Goal: Task Accomplishment & Management: Manage account settings

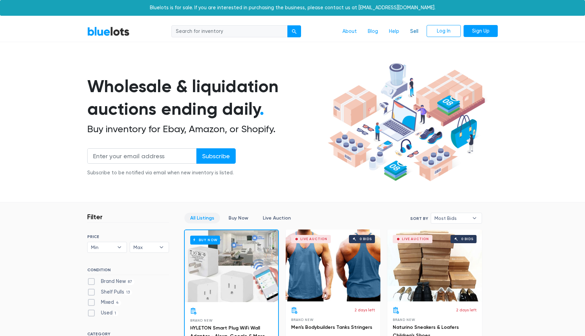
click at [414, 30] on link "Sell" at bounding box center [414, 31] width 19 height 13
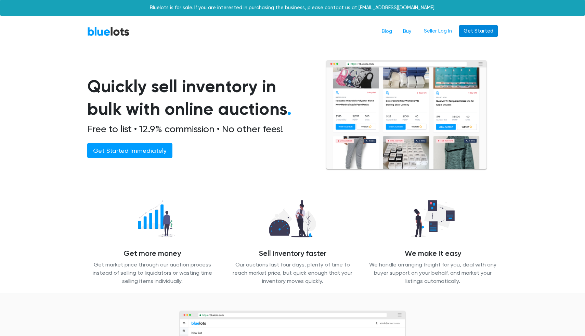
click at [479, 33] on link "Get Started" at bounding box center [478, 31] width 39 height 12
click at [442, 31] on link "Seller Log In" at bounding box center [438, 31] width 37 height 12
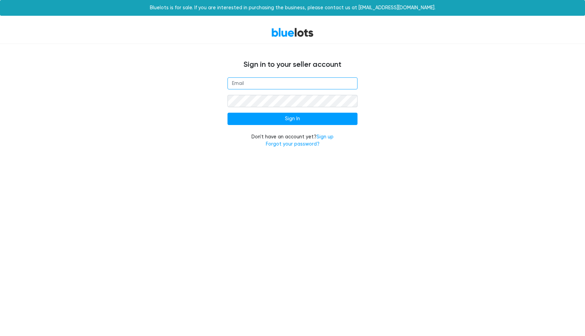
type input "sethalmburg@gmail.com"
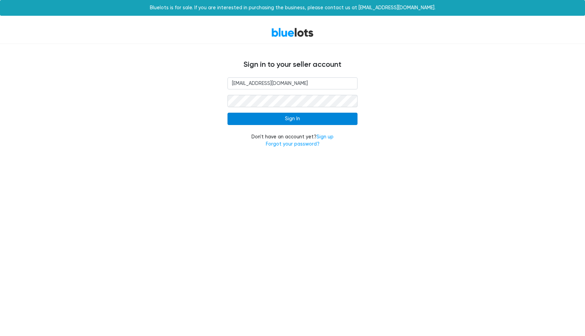
click at [282, 118] on input "Sign In" at bounding box center [293, 119] width 130 height 12
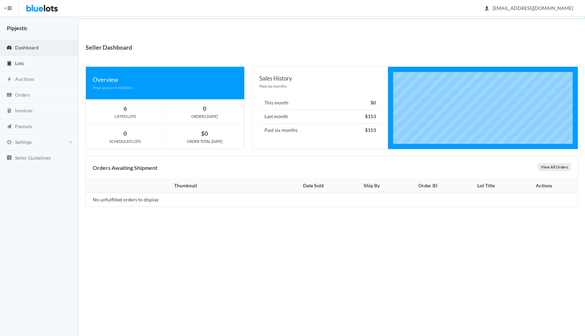
click at [52, 60] on link "Lots" at bounding box center [39, 64] width 79 height 16
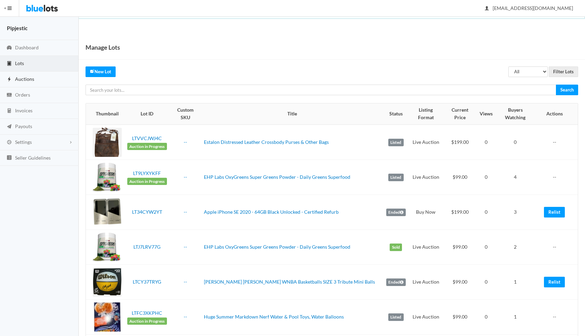
click at [50, 80] on link "Auctions" at bounding box center [39, 80] width 79 height 16
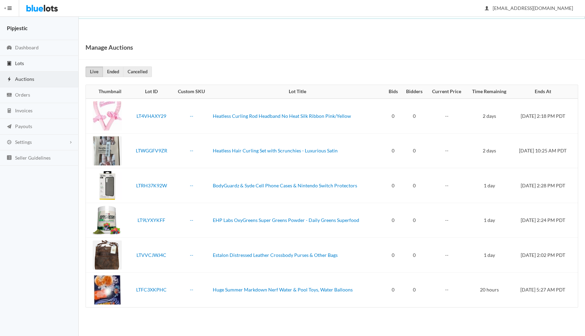
click at [50, 66] on link "Lots" at bounding box center [39, 64] width 79 height 16
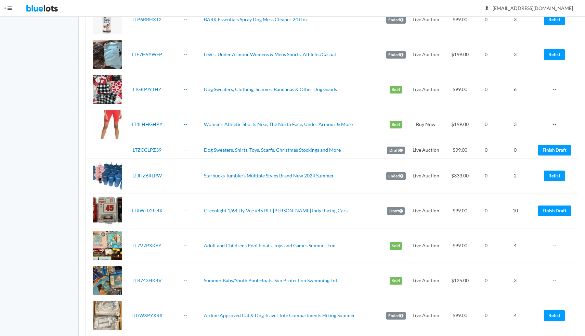
scroll to position [675, 0]
